Goal: Navigation & Orientation: Go to known website

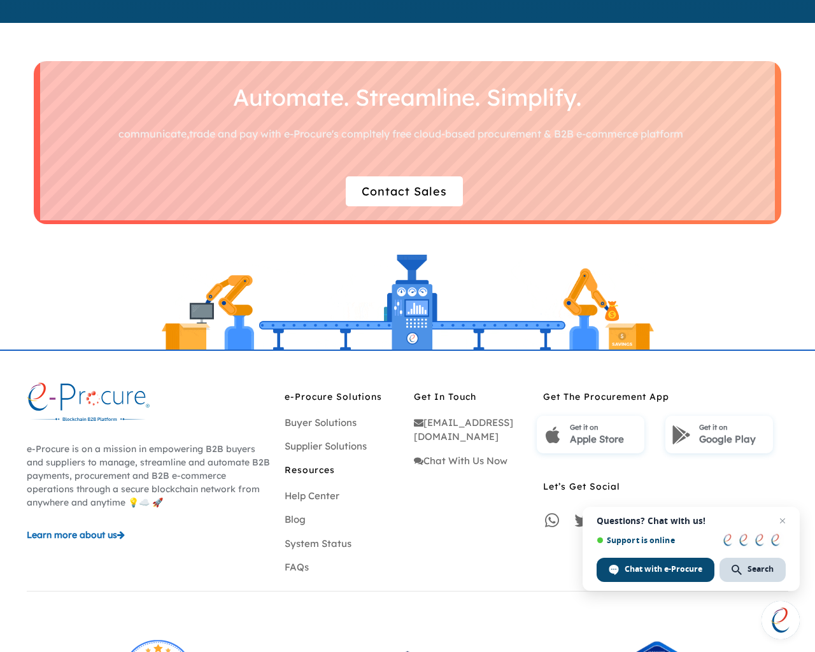
scroll to position [3642, 0]
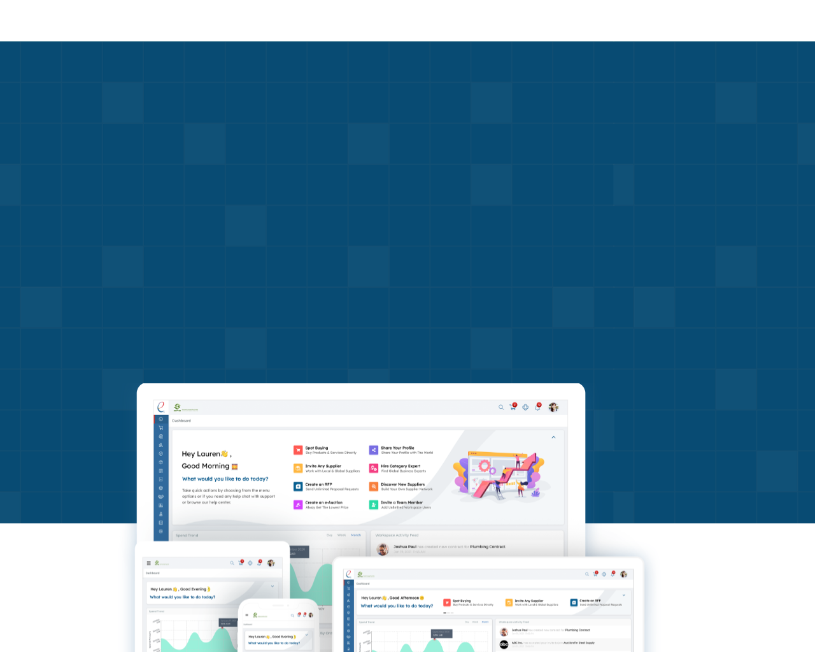
scroll to position [3684, 0]
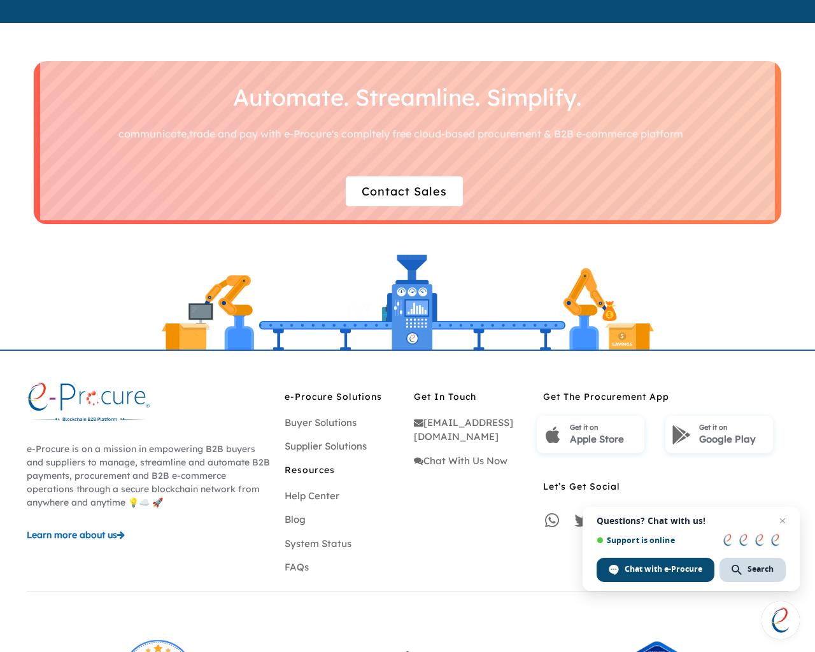
scroll to position [3642, 0]
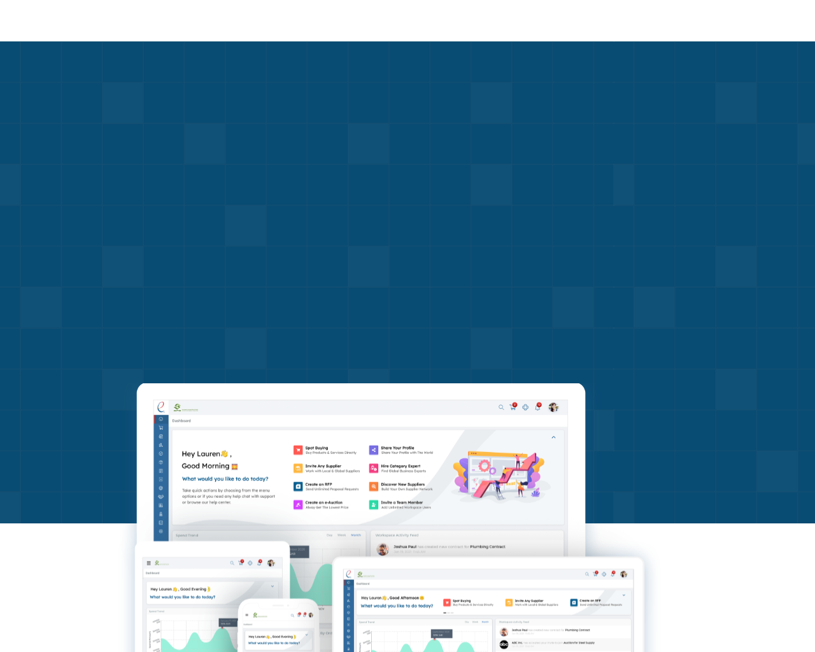
scroll to position [3684, 0]
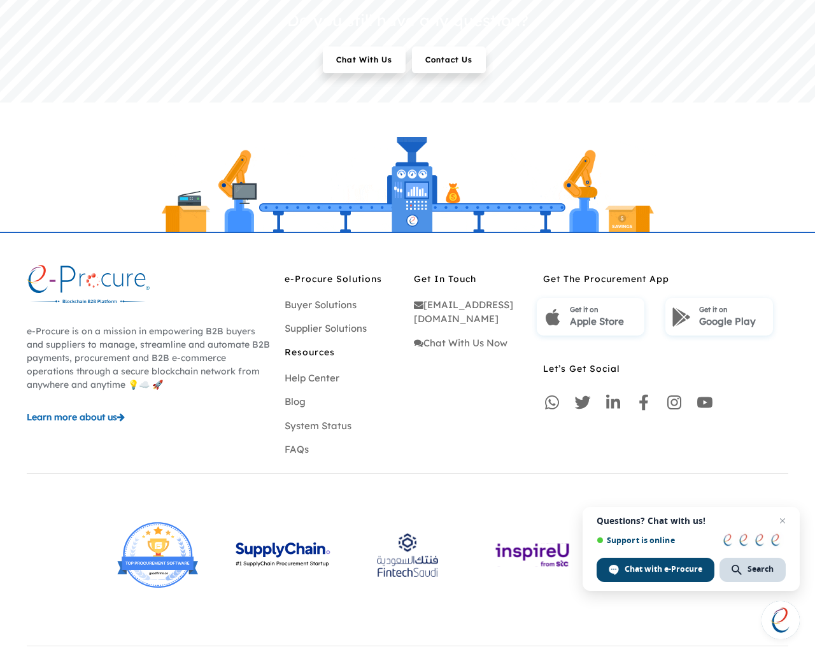
scroll to position [2585, 0]
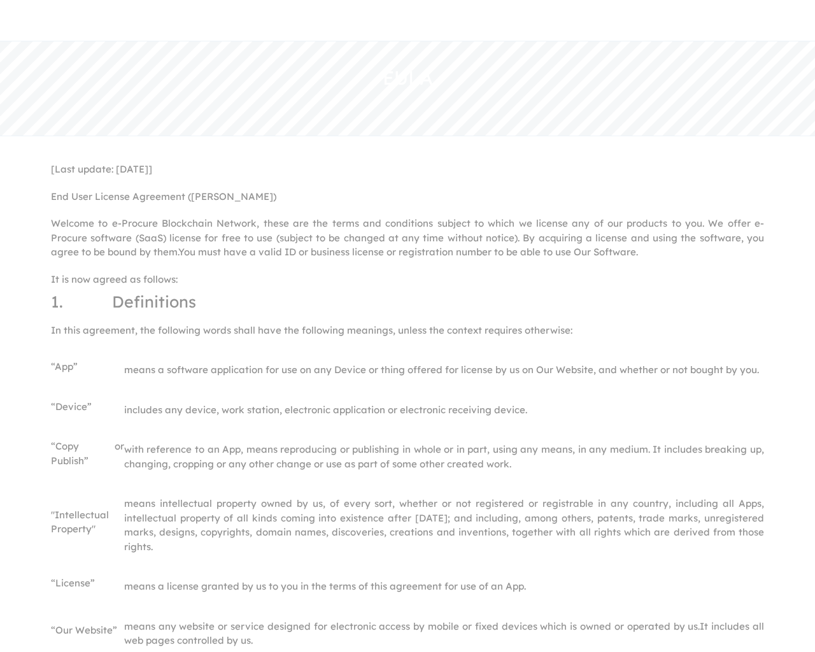
scroll to position [2626, 0]
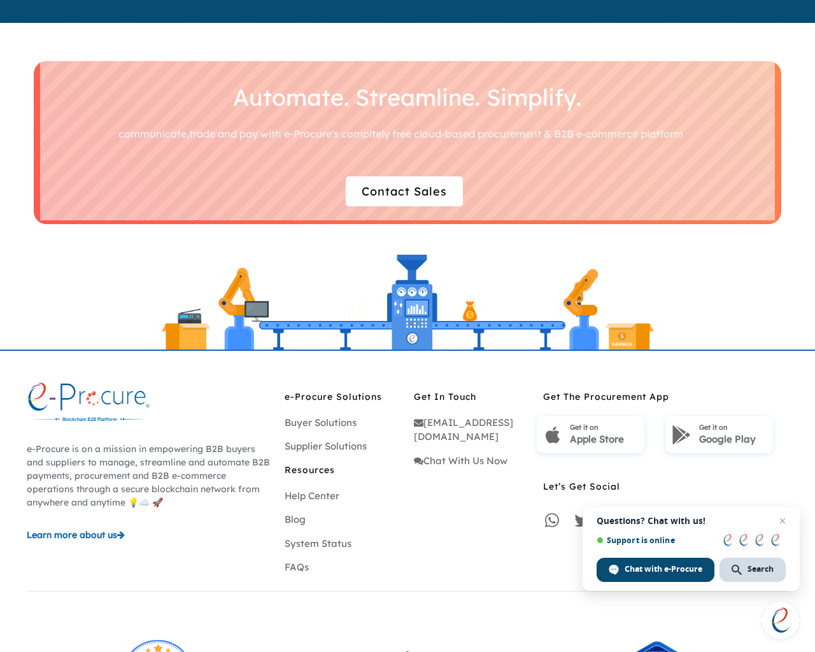
scroll to position [3642, 0]
